Goal: Information Seeking & Learning: Learn about a topic

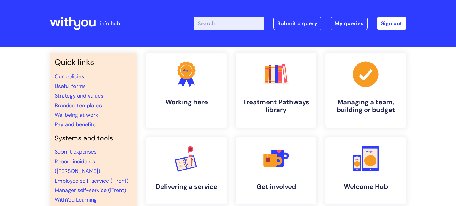
click at [222, 26] on input "Enter your search term here..." at bounding box center [229, 23] width 70 height 13
type input "3 d"
click button "Search" at bounding box center [0, 0] width 0 height 0
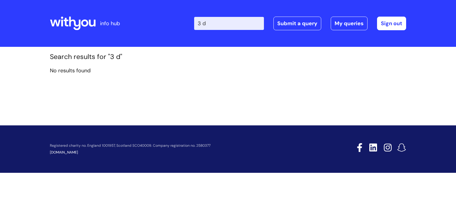
click at [205, 23] on input "3 d" at bounding box center [229, 23] width 70 height 13
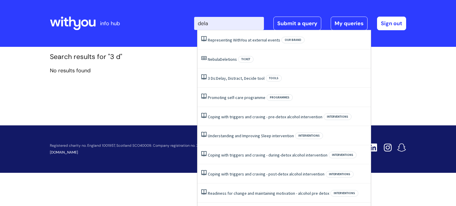
type input "delay"
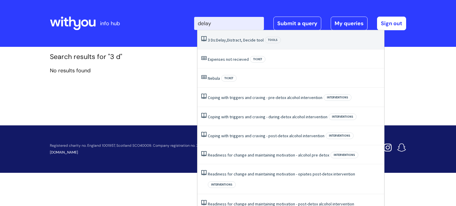
click at [221, 39] on span "Delay," at bounding box center [221, 39] width 11 height 5
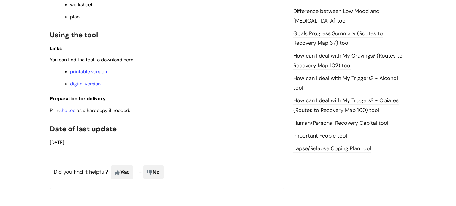
scroll to position [388, 0]
click at [88, 74] on link "printable version" at bounding box center [88, 71] width 37 height 6
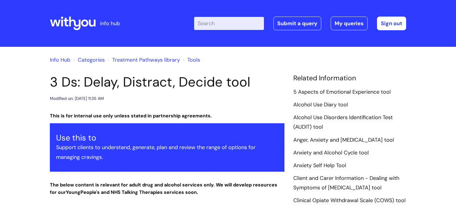
click at [208, 24] on input "Enter your search term here..." at bounding box center [229, 23] width 70 height 13
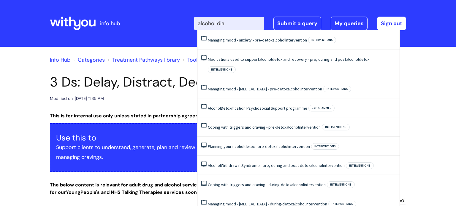
type input "alcohol diar"
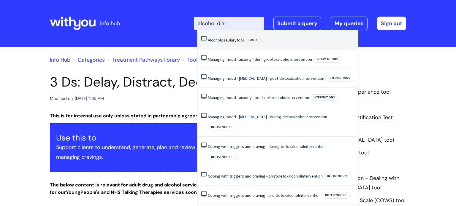
click at [224, 42] on link "Alcohol Use Diary tool" at bounding box center [226, 39] width 36 height 5
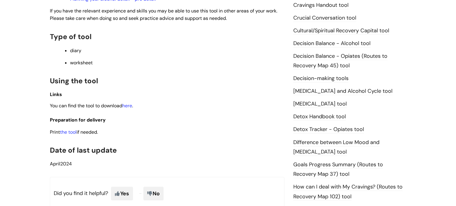
scroll to position [263, 0]
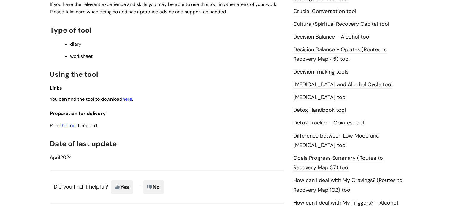
click at [69, 129] on link "the tool" at bounding box center [68, 126] width 17 height 6
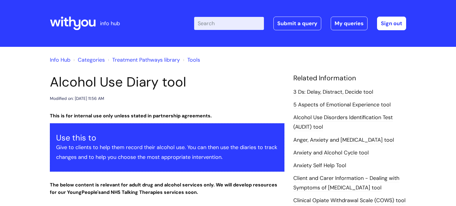
click at [202, 22] on input "Enter your search term here..." at bounding box center [229, 23] width 70 height 13
type input "recovery wheel"
click button "Search" at bounding box center [0, 0] width 0 height 0
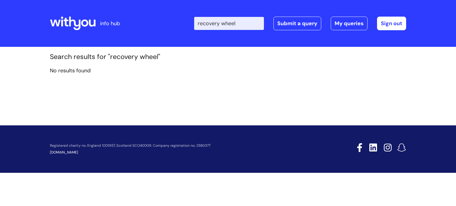
click at [224, 24] on input "recovery wheel" at bounding box center [229, 23] width 70 height 13
type input "wheel"
click button "Search" at bounding box center [0, 0] width 0 height 0
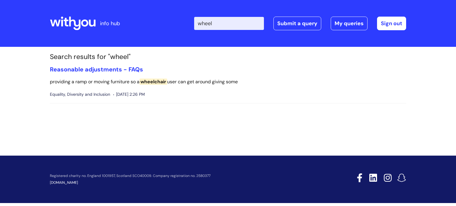
click at [224, 22] on input "wheel" at bounding box center [229, 23] width 70 height 13
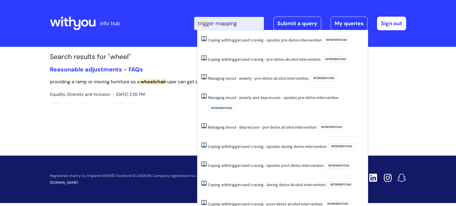
type input "trigger mapping"
click button "Search" at bounding box center [0, 0] width 0 height 0
